Goal: Information Seeking & Learning: Learn about a topic

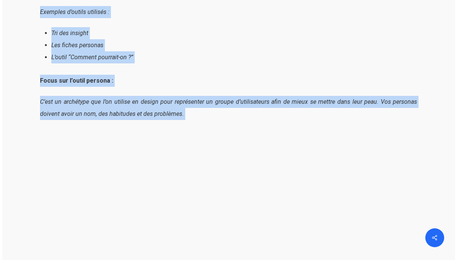
scroll to position [1376, 0]
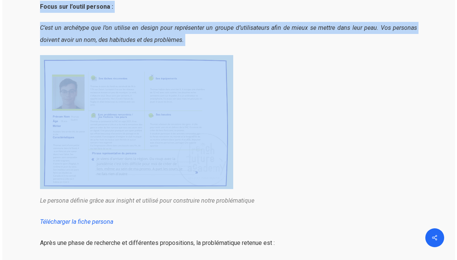
drag, startPoint x: 41, startPoint y: 91, endPoint x: 137, endPoint y: 127, distance: 102.8
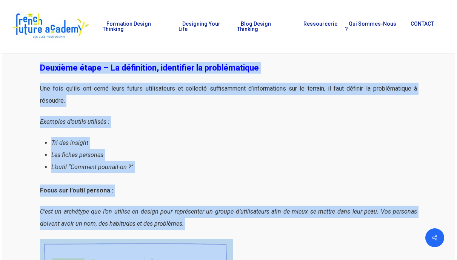
scroll to position [879, 0]
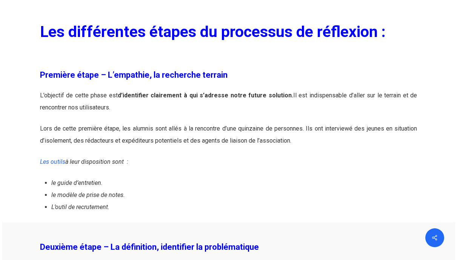
scroll to position [1185, 0]
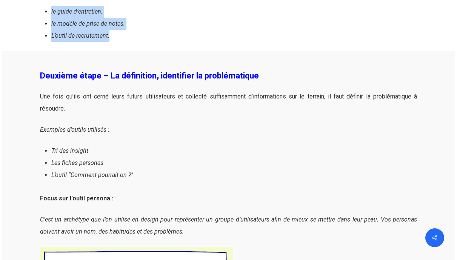
drag, startPoint x: 41, startPoint y: 163, endPoint x: 172, endPoint y: 86, distance: 151.4
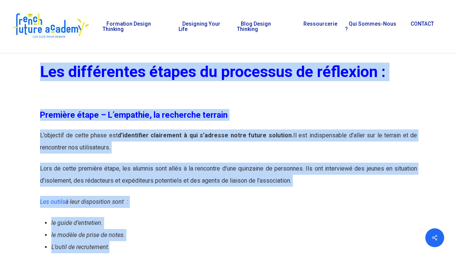
scroll to position [940, 0]
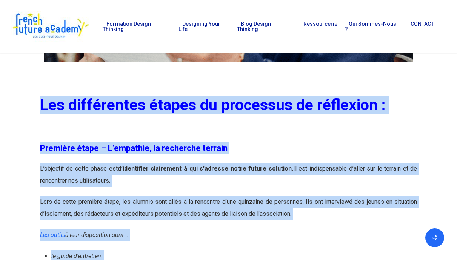
copy div "Les différentes étapes du processus de réflexion : Première étape – L’empathie,…"
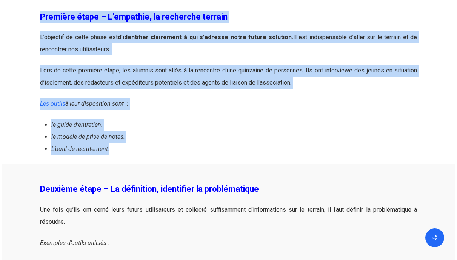
scroll to position [1073, 0]
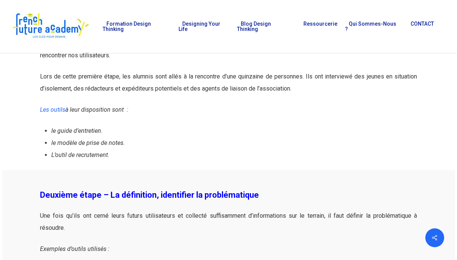
drag, startPoint x: 55, startPoint y: 192, endPoint x: 43, endPoint y: 192, distance: 11.7
click at [53, 192] on strong "Deuxième étape – La définition, identifier la problématique" at bounding box center [149, 195] width 219 height 10
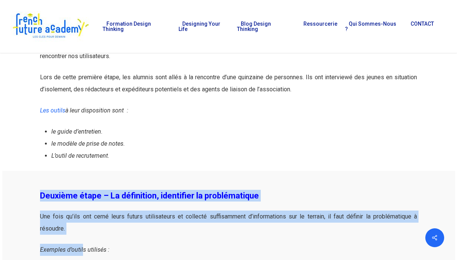
drag, startPoint x: 38, startPoint y: 192, endPoint x: 84, endPoint y: 245, distance: 69.5
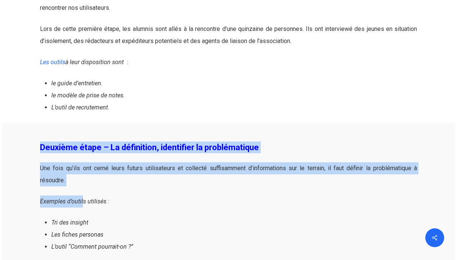
scroll to position [1115, 0]
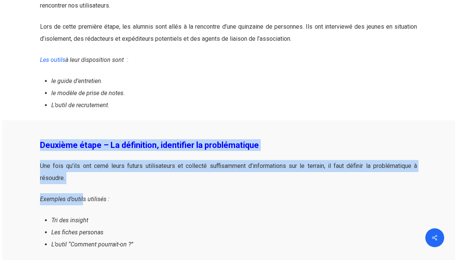
click at [81, 168] on span "Une fois qu’ils ont cerné leurs futurs utilisateurs et collecté suffisamment d’…" at bounding box center [228, 171] width 377 height 19
drag, startPoint x: 42, startPoint y: 144, endPoint x: 66, endPoint y: 180, distance: 42.8
copy div "Deuxième étape – La définition, identifier la problématique Une fois qu’ils ont…"
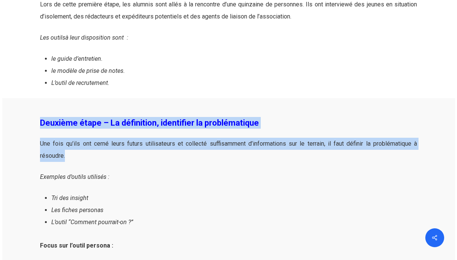
click at [48, 40] on link "Les outils" at bounding box center [52, 37] width 25 height 7
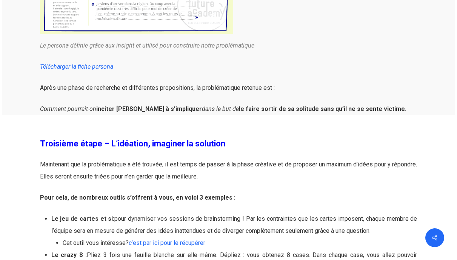
scroll to position [1536, 0]
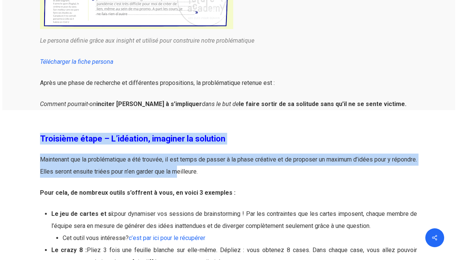
drag, startPoint x: 39, startPoint y: 136, endPoint x: 202, endPoint y: 167, distance: 166.3
click at [202, 167] on div "Troisième étape – L’idéation, imaginer la solution Maintenant que la problémati…" at bounding box center [228, 264] width 385 height 271
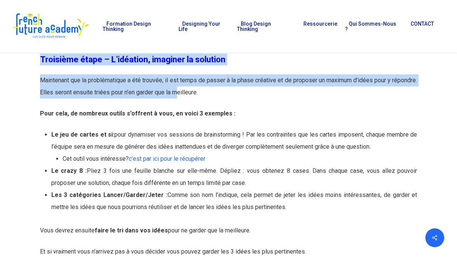
scroll to position [1592, 0]
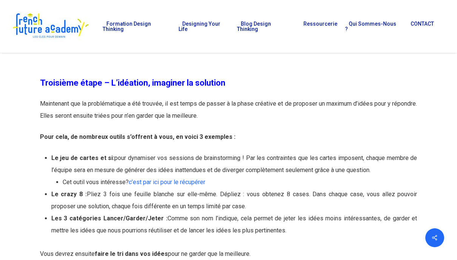
click at [238, 116] on p "Maintenant que la problématique a été trouvée, il est temps de passer à la phas…" at bounding box center [228, 114] width 377 height 33
drag, startPoint x: 244, startPoint y: 114, endPoint x: 12, endPoint y: 89, distance: 233.6
click at [40, 89] on div "Troisième étape – L’idéation, imaginer la solution Maintenant que la problémati…" at bounding box center [228, 208] width 377 height 309
copy div "Troisième étape – L’idéation, imaginer la solution Maintenant que la problémati…"
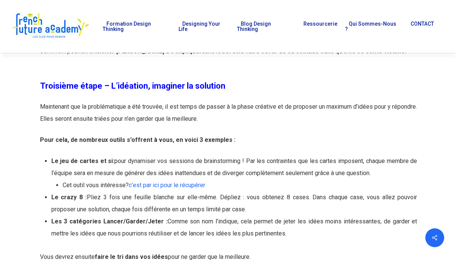
click at [166, 172] on span ": pour dynamiser vos sessions de brainstorming ! Par les contraintes que les ca…" at bounding box center [234, 166] width 366 height 19
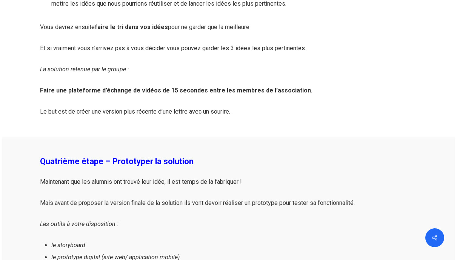
scroll to position [1819, 0]
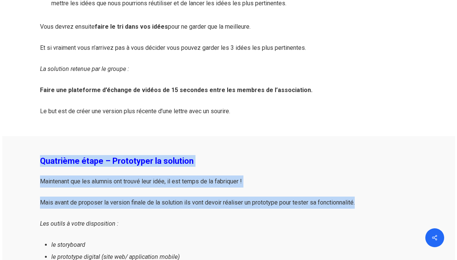
drag, startPoint x: 38, startPoint y: 159, endPoint x: 382, endPoint y: 199, distance: 345.9
copy div "Quatrième étape – Prototyper la solution Maintenant que les alumnis ont trouvé …"
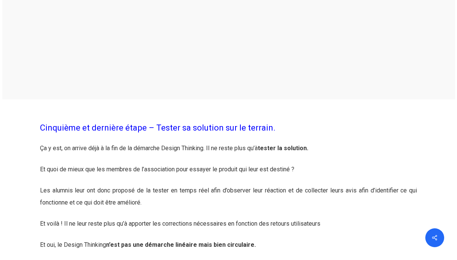
scroll to position [2245, 0]
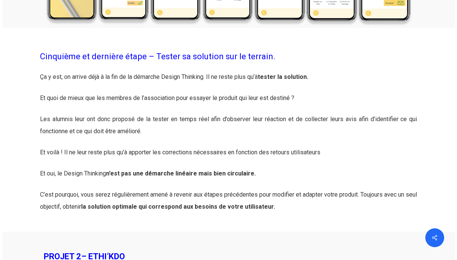
click at [22, 53] on div at bounding box center [228, 130] width 453 height 204
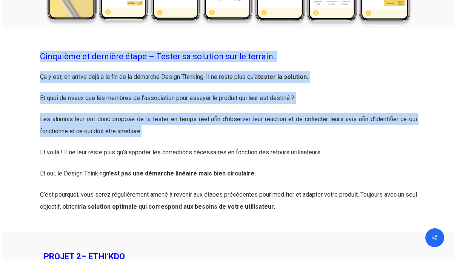
drag, startPoint x: 36, startPoint y: 54, endPoint x: 302, endPoint y: 129, distance: 276.0
click at [302, 129] on div "Cinquième et dernière étape – Tester sa solution sur le terrain. Ça y est, on a…" at bounding box center [228, 130] width 385 height 166
copy div "Cinquième et dernière étape – Tester sa solution sur le terrain. Ça y est, on a…"
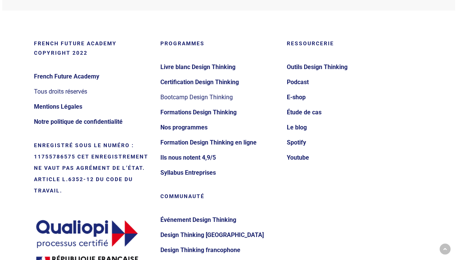
scroll to position [1224, 0]
